Goal: Find specific page/section: Find specific page/section

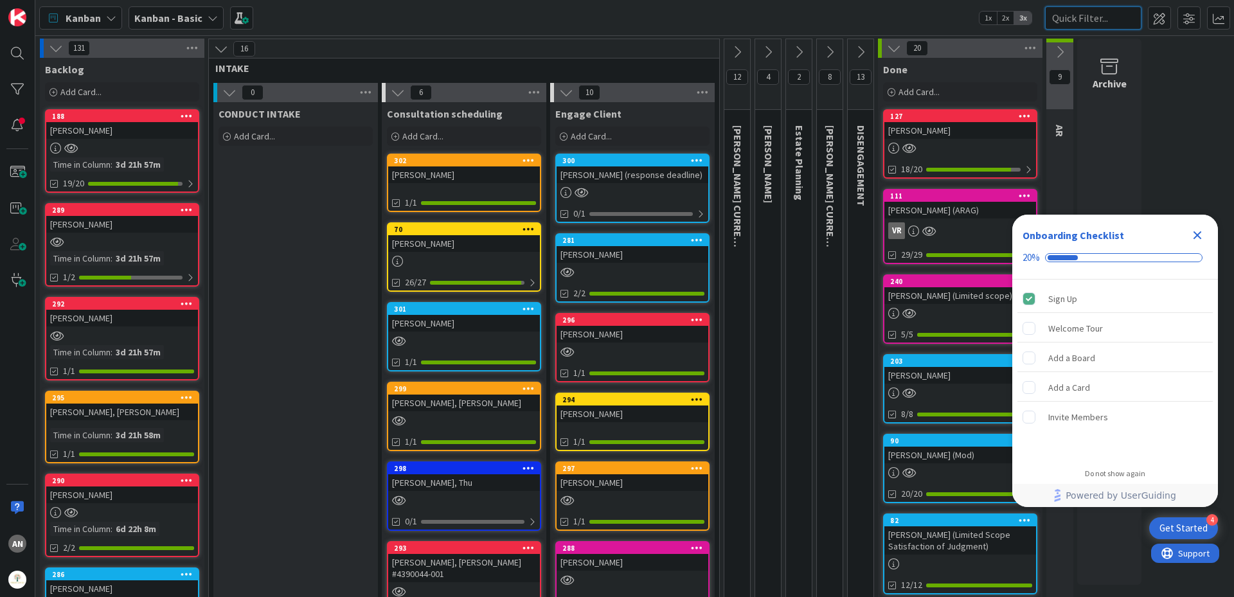
click at [1082, 19] on input "text" at bounding box center [1093, 17] width 96 height 23
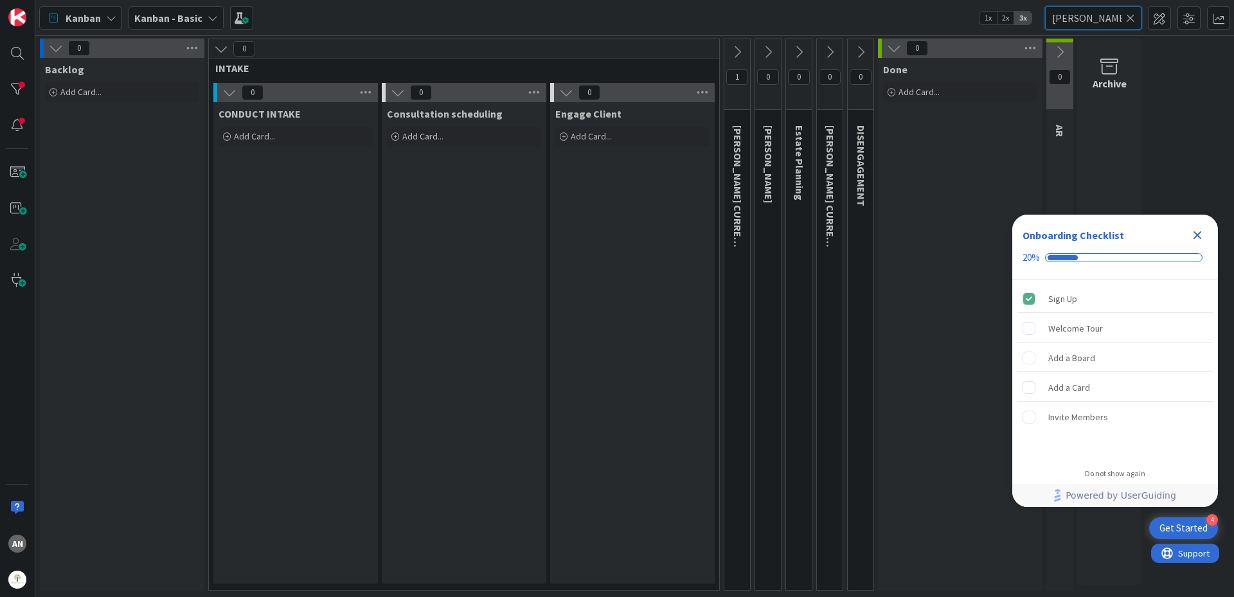
type input "[PERSON_NAME]"
click at [733, 52] on icon at bounding box center [737, 52] width 14 height 14
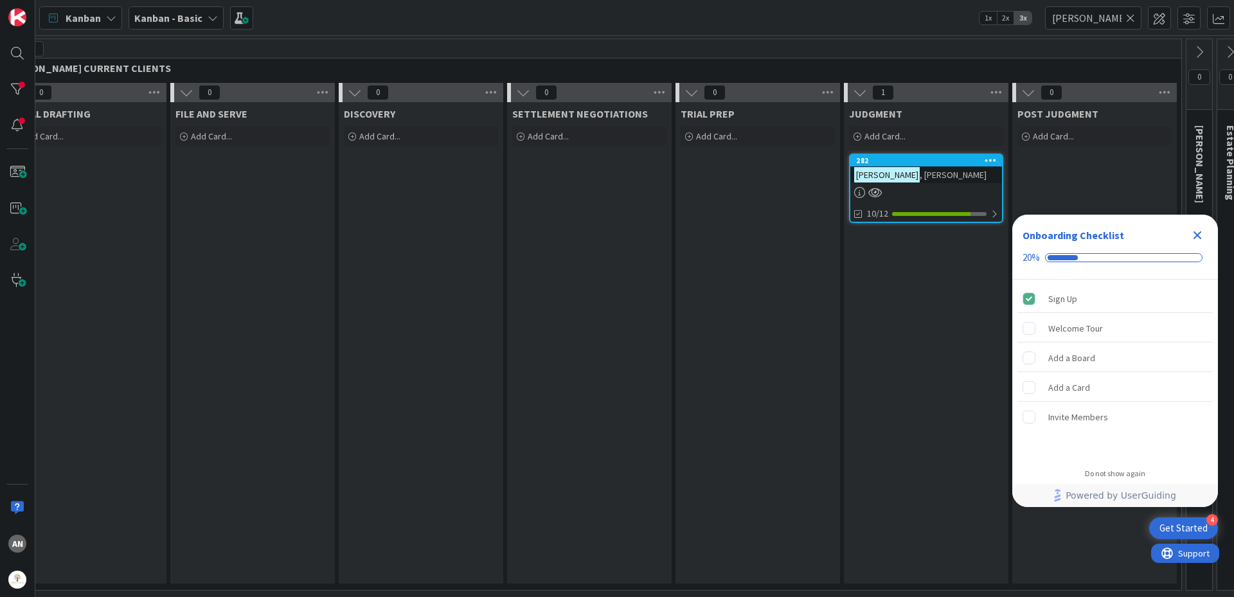
scroll to position [0, 791]
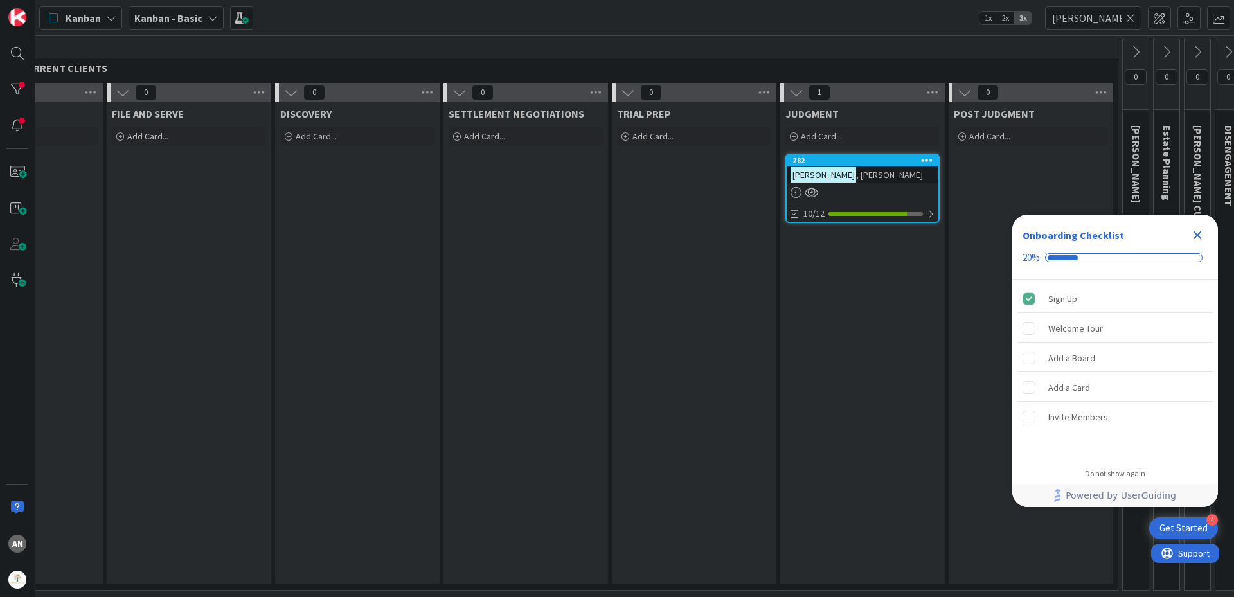
click at [866, 188] on div at bounding box center [863, 192] width 152 height 11
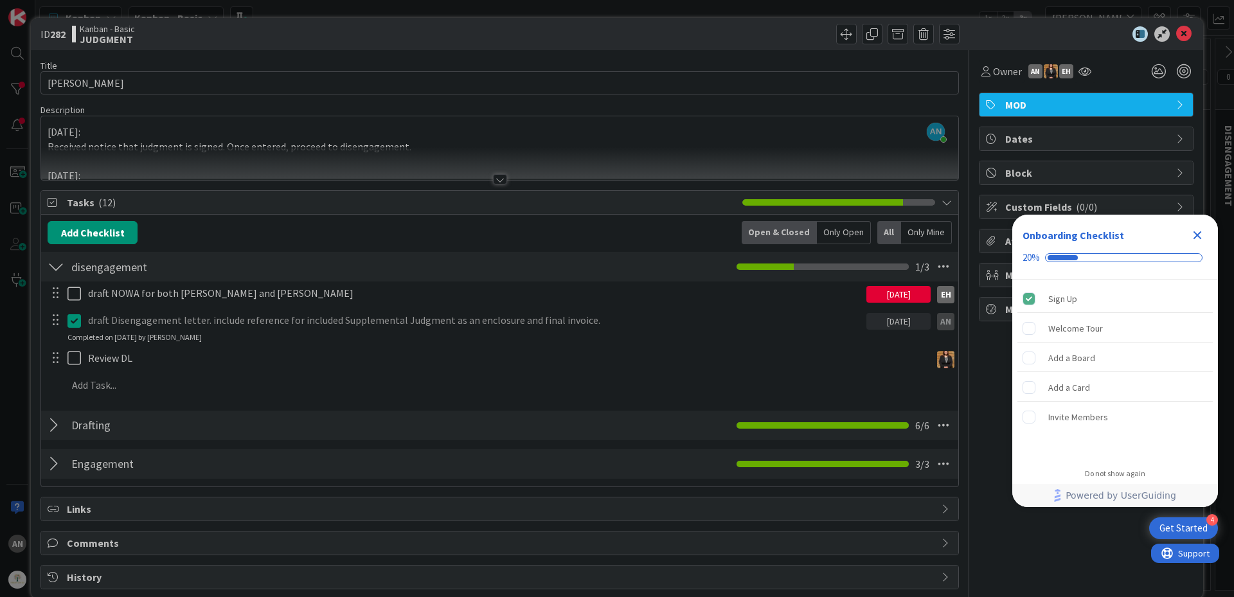
click at [53, 430] on div at bounding box center [56, 425] width 17 height 23
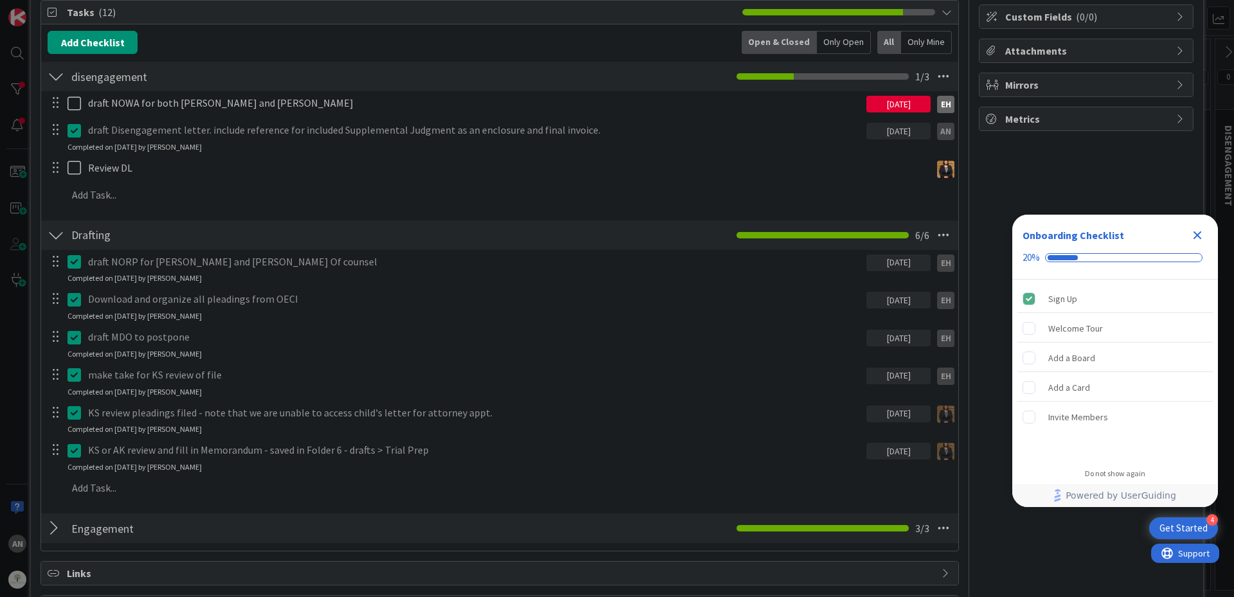
scroll to position [193, 0]
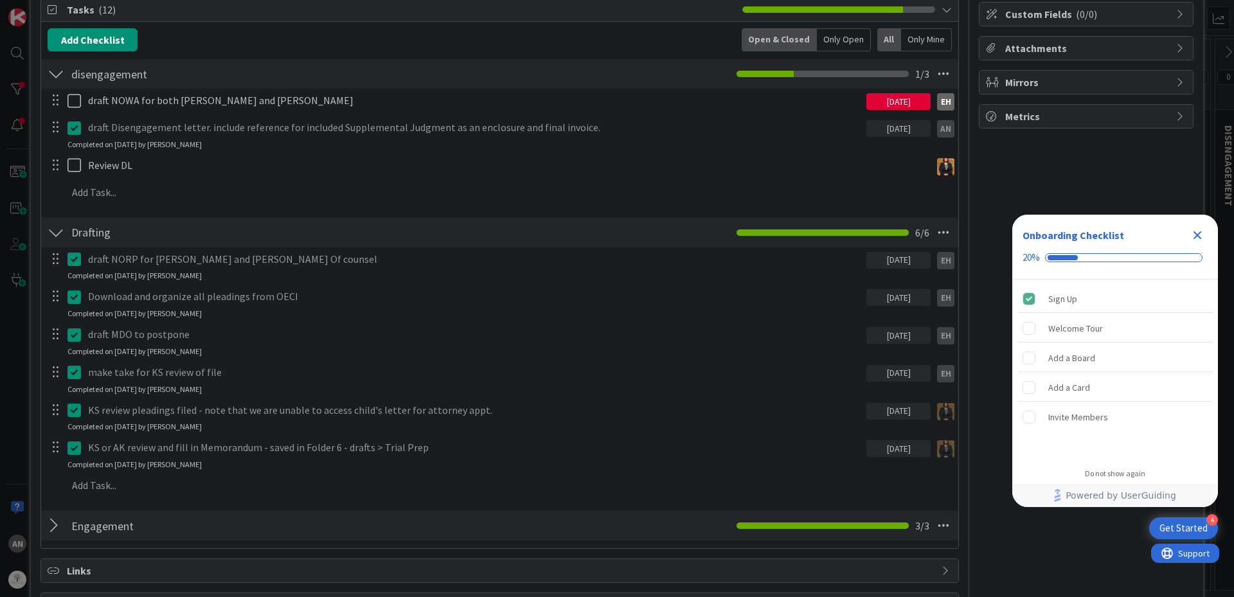
click at [49, 528] on div at bounding box center [56, 525] width 17 height 23
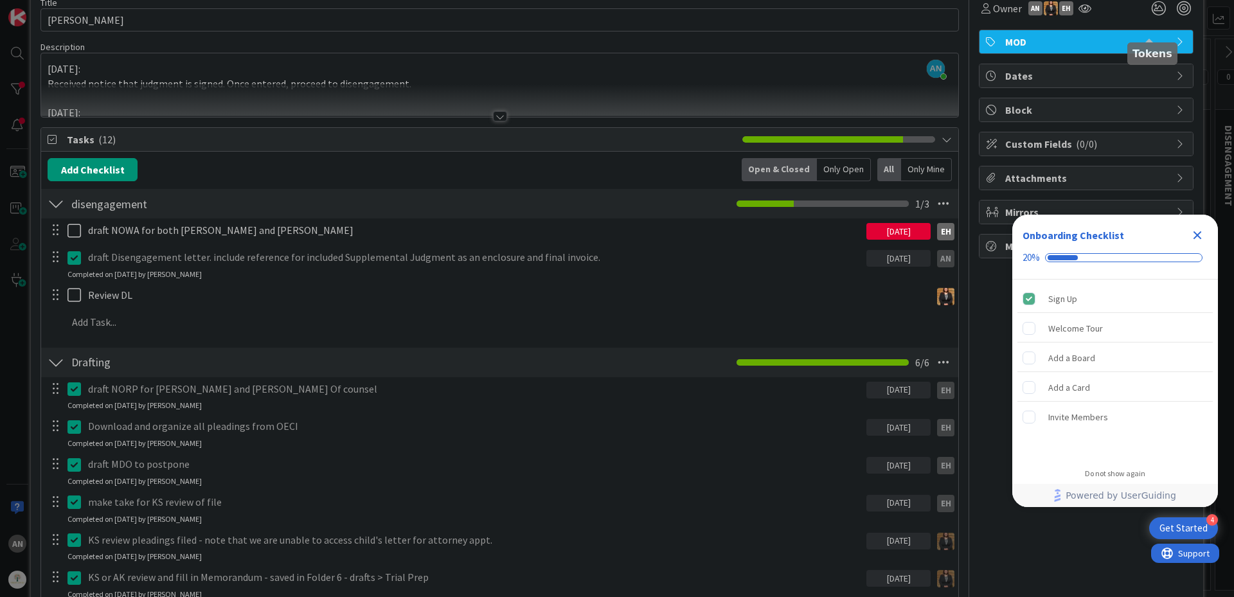
scroll to position [0, 0]
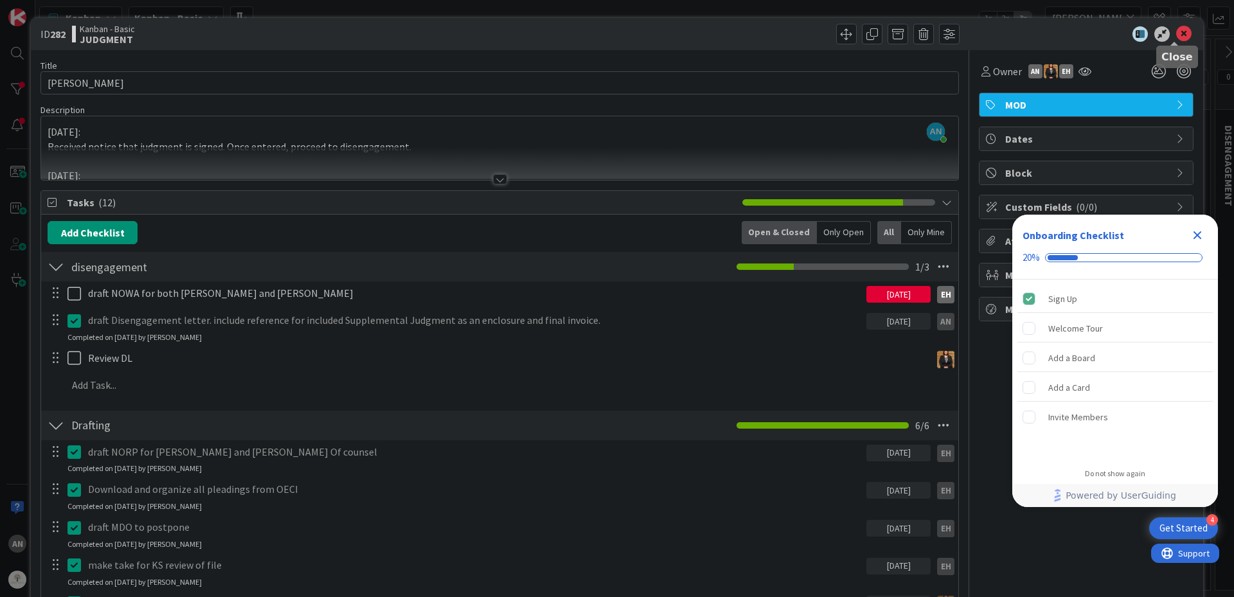
click at [1176, 33] on icon at bounding box center [1183, 33] width 15 height 15
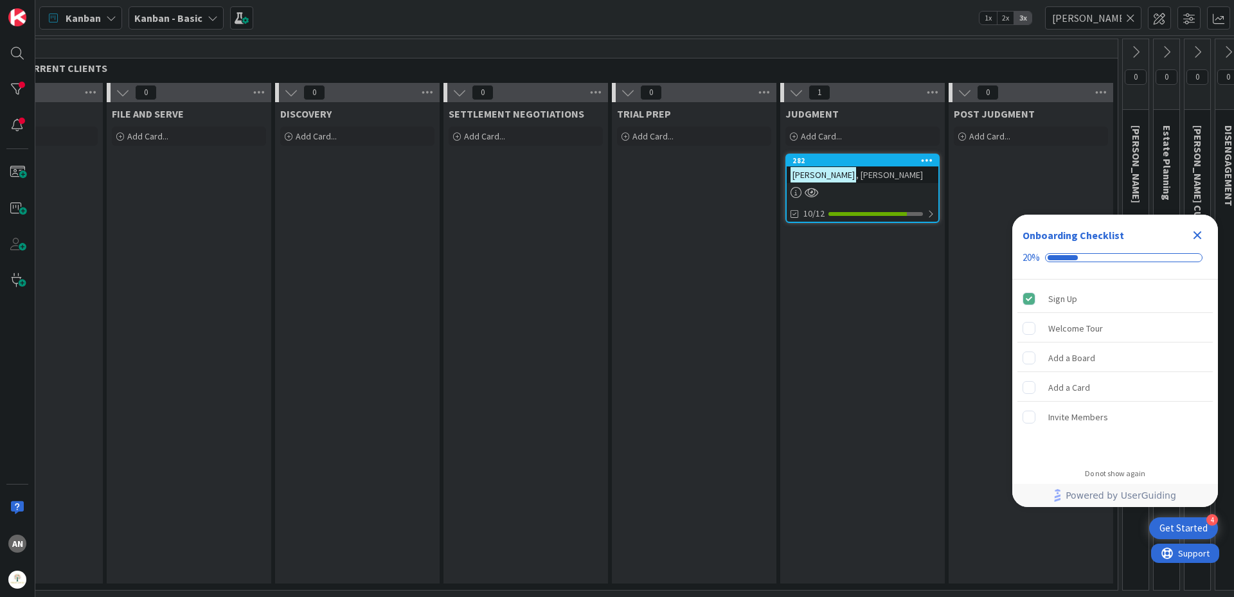
click at [100, 26] on div "Kanban" at bounding box center [80, 17] width 83 height 23
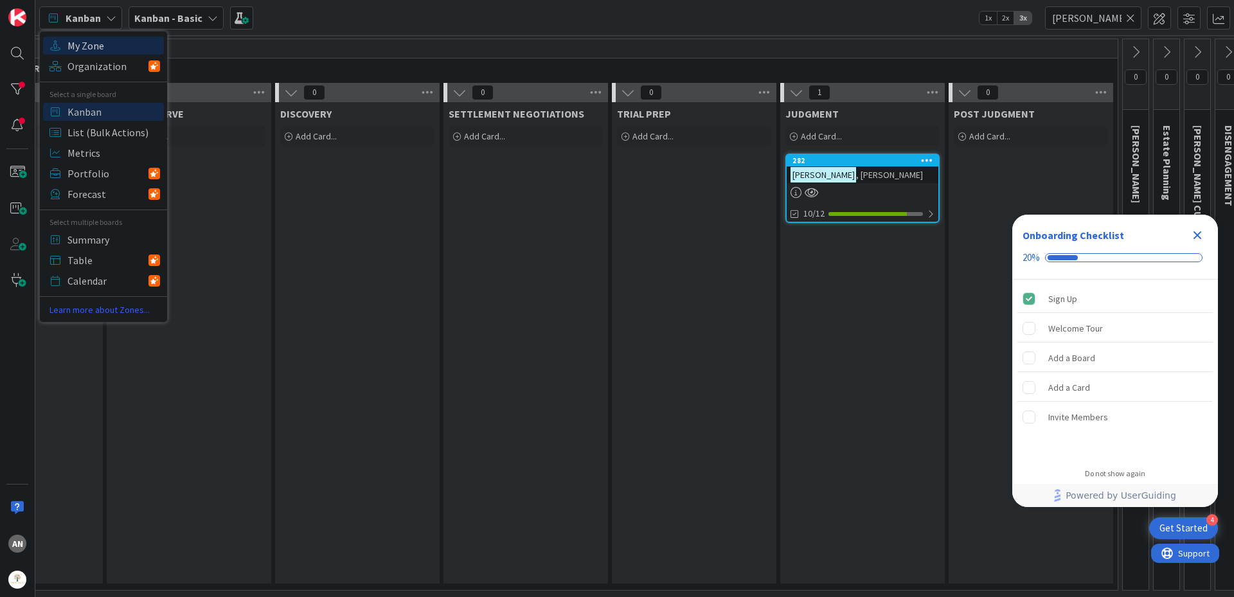
click at [96, 46] on span "My Zone" at bounding box center [113, 45] width 93 height 19
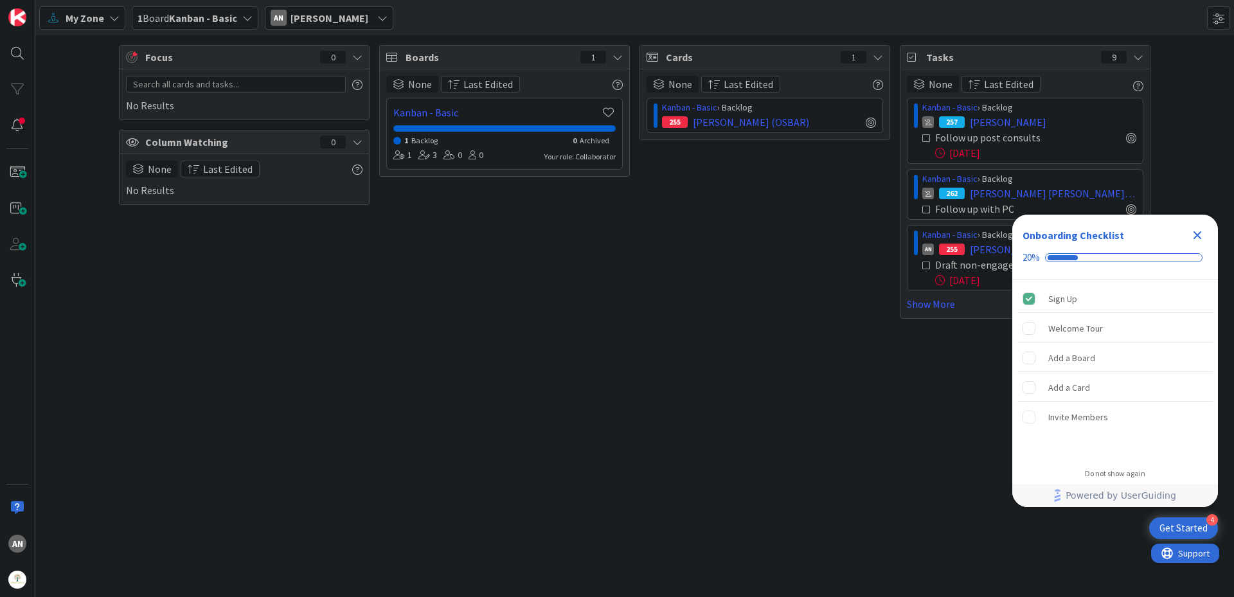
click at [1199, 234] on icon "Close Checklist" at bounding box center [1197, 235] width 8 height 8
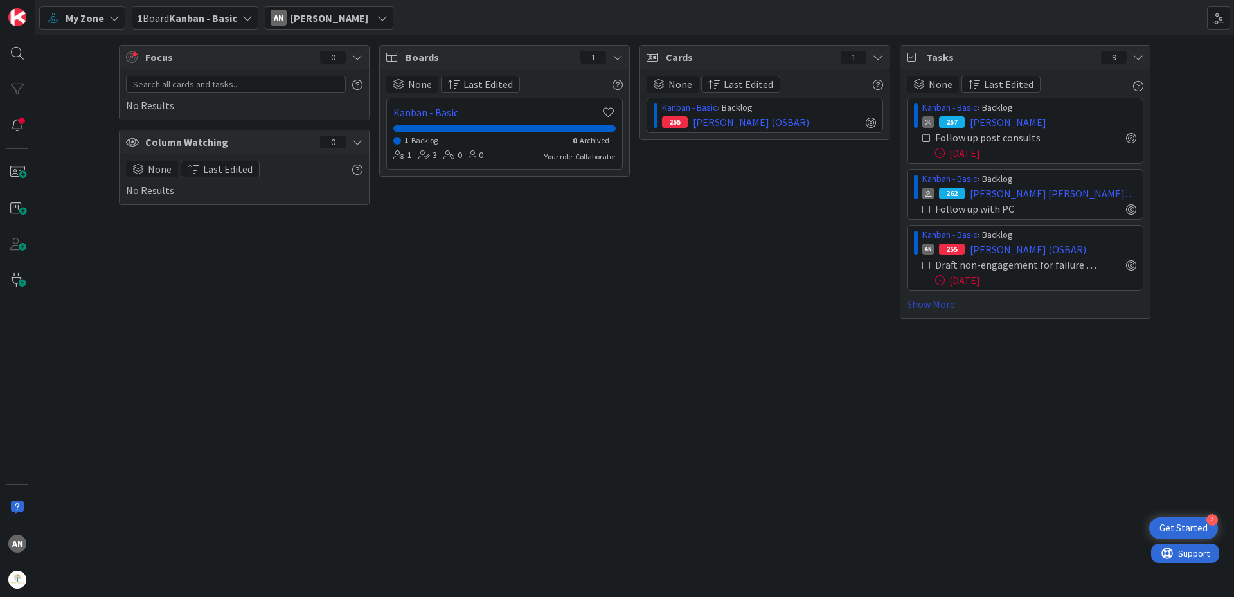
click at [946, 305] on link "Show More" at bounding box center [1025, 303] width 237 height 15
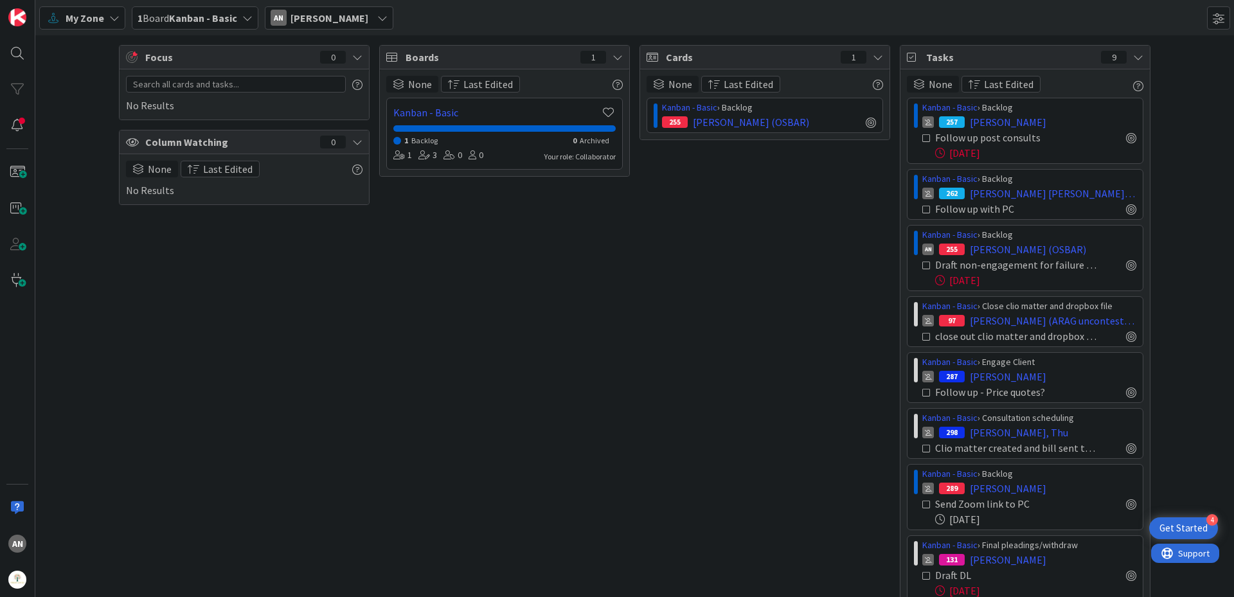
click at [922, 139] on icon at bounding box center [926, 138] width 9 height 9
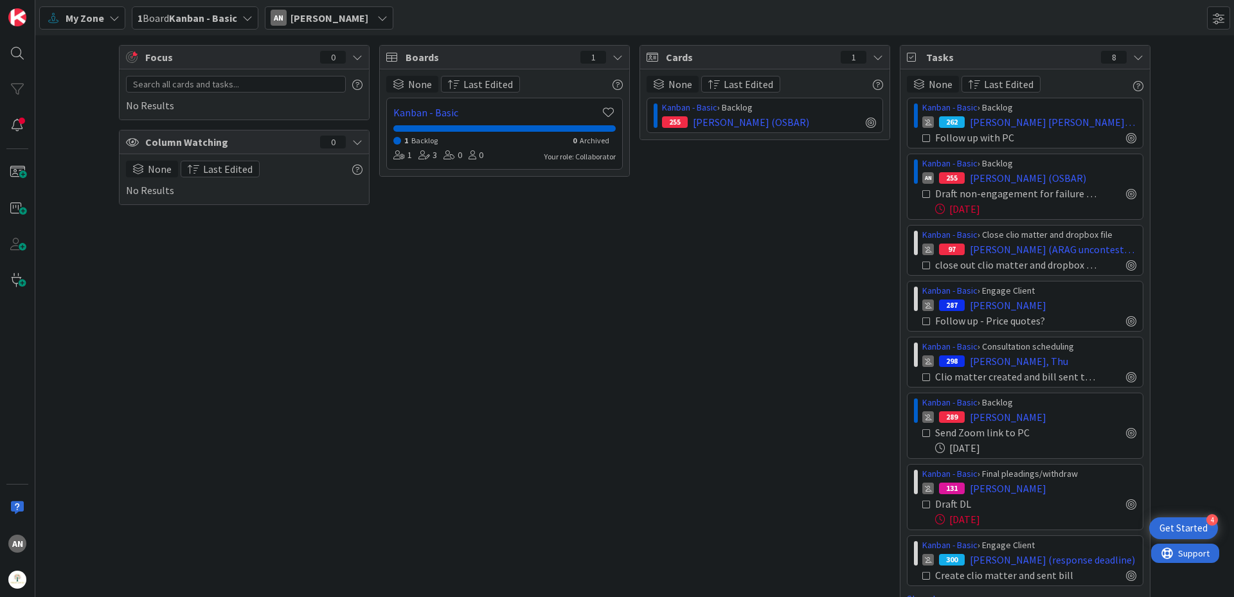
click at [922, 139] on icon at bounding box center [926, 138] width 9 height 9
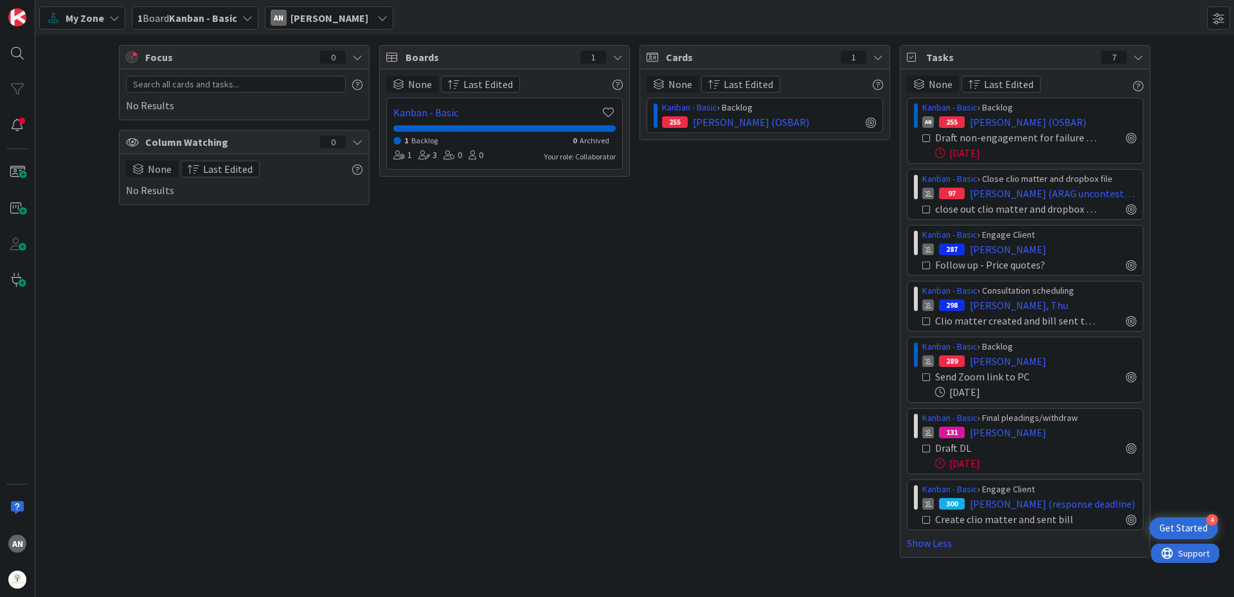
click at [925, 323] on icon at bounding box center [926, 321] width 9 height 9
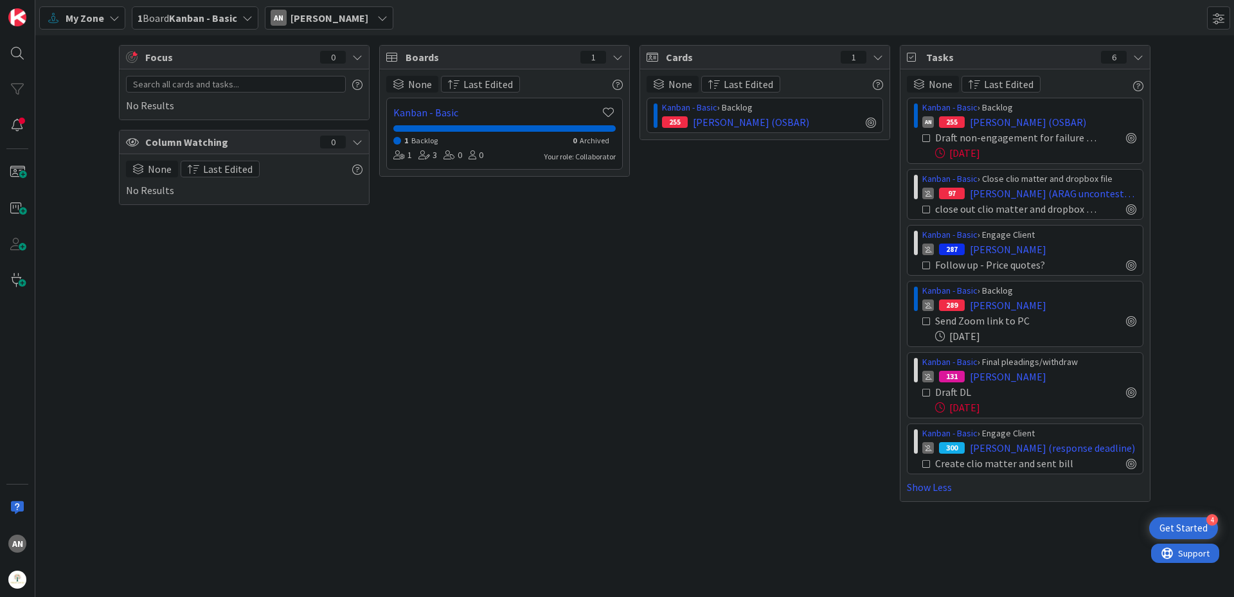
click at [925, 463] on icon at bounding box center [926, 464] width 9 height 9
